Goal: Task Accomplishment & Management: Use online tool/utility

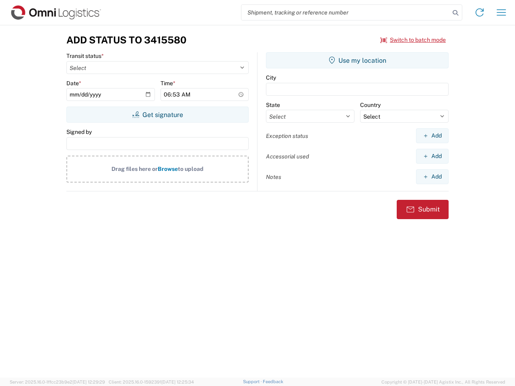
click at [346, 12] on input "search" at bounding box center [345, 12] width 208 height 15
click at [455, 13] on icon at bounding box center [455, 12] width 11 height 11
click at [479, 12] on icon at bounding box center [479, 12] width 13 height 13
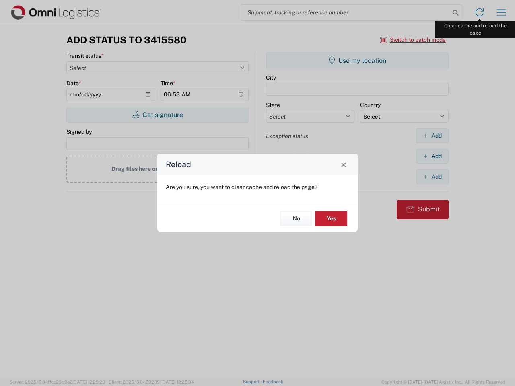
click at [501, 12] on div "Reload Are you sure, you want to clear cache and reload the page? No Yes" at bounding box center [257, 193] width 515 height 386
click at [413, 40] on div "Reload Are you sure, you want to clear cache and reload the page? No Yes" at bounding box center [257, 193] width 515 height 386
click at [157, 115] on div "Reload Are you sure, you want to clear cache and reload the page? No Yes" at bounding box center [257, 193] width 515 height 386
click at [357, 60] on div "Reload Are you sure, you want to clear cache and reload the page? No Yes" at bounding box center [257, 193] width 515 height 386
click at [432, 136] on div "Reload Are you sure, you want to clear cache and reload the page? No Yes" at bounding box center [257, 193] width 515 height 386
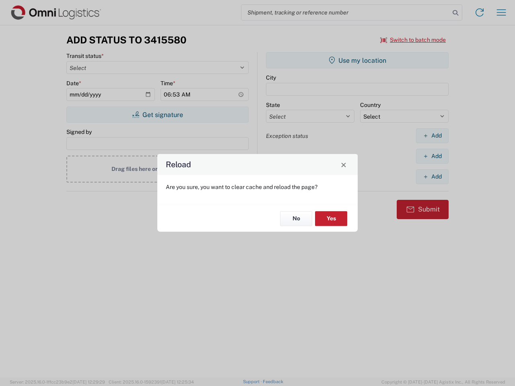
click at [432, 156] on div "Reload Are you sure, you want to clear cache and reload the page? No Yes" at bounding box center [257, 193] width 515 height 386
click at [432, 177] on div "Reload Are you sure, you want to clear cache and reload the page? No Yes" at bounding box center [257, 193] width 515 height 386
